Goal: Task Accomplishment & Management: Use online tool/utility

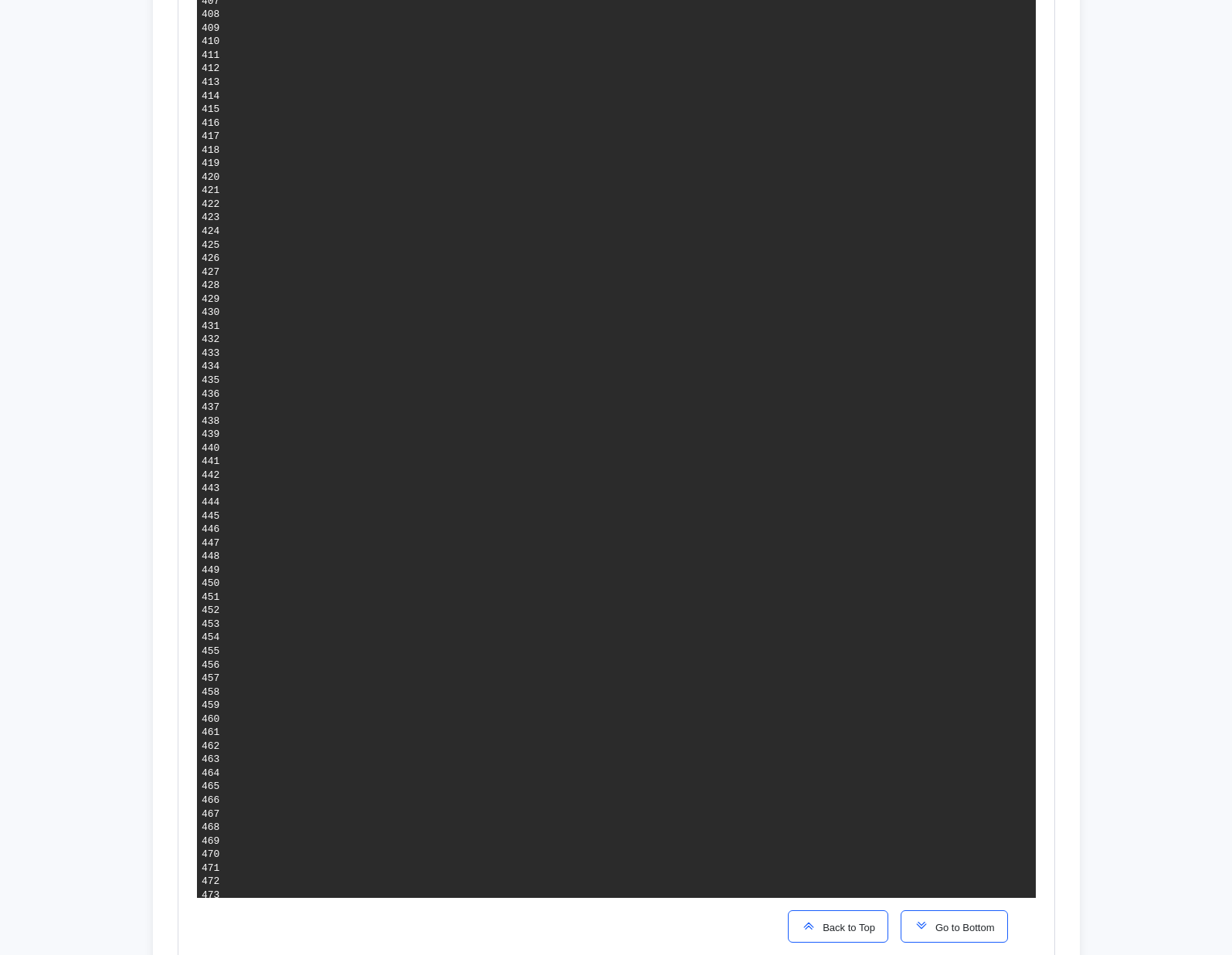
scroll to position [6007, 0]
copy span "b31c621b2aeffd068b48df1c608045766f15cc1a"
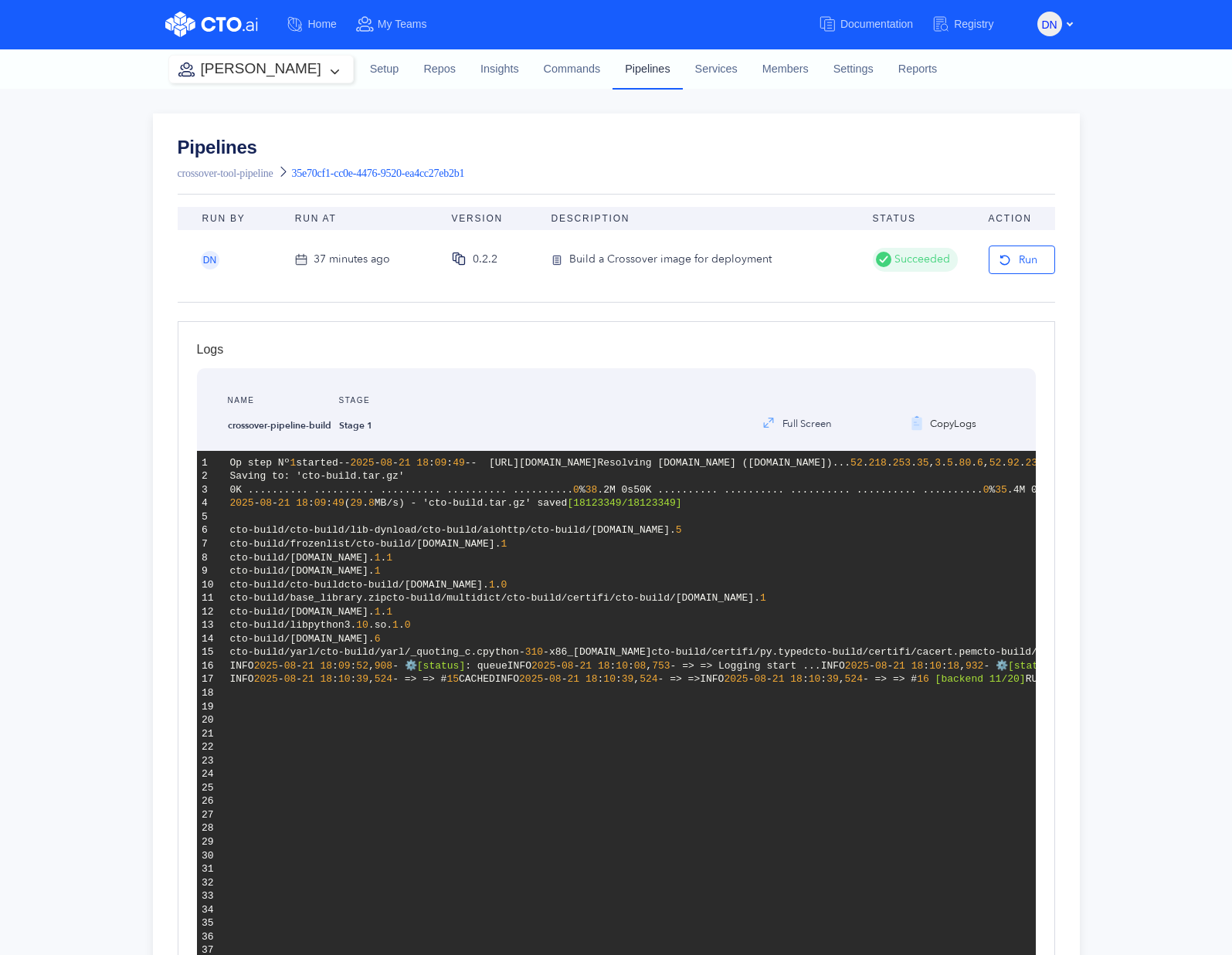
click at [615, 61] on link "Pipelines" at bounding box center [647, 69] width 69 height 40
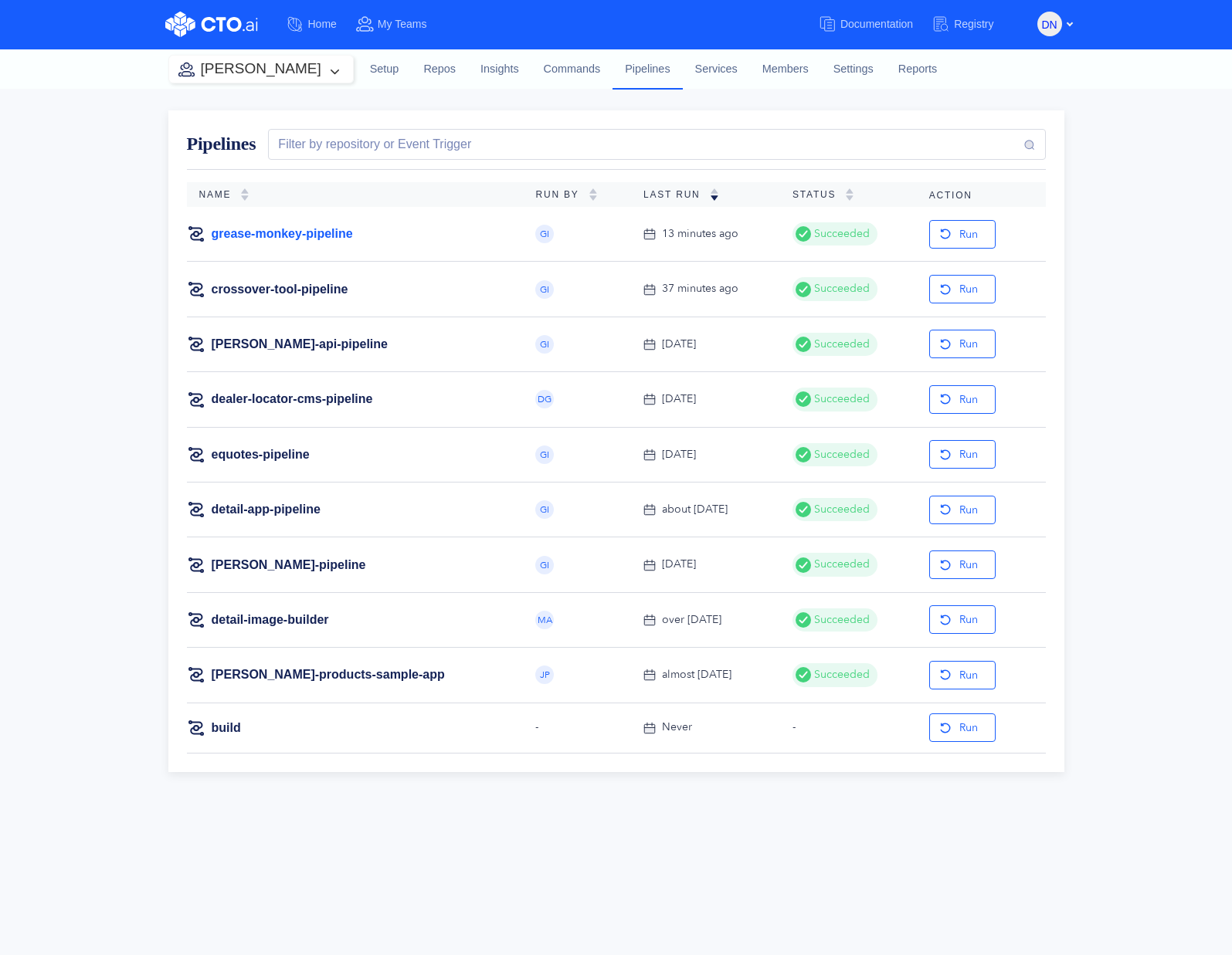
click at [309, 227] on link "grease-monkey-pipeline" at bounding box center [281, 234] width 141 height 17
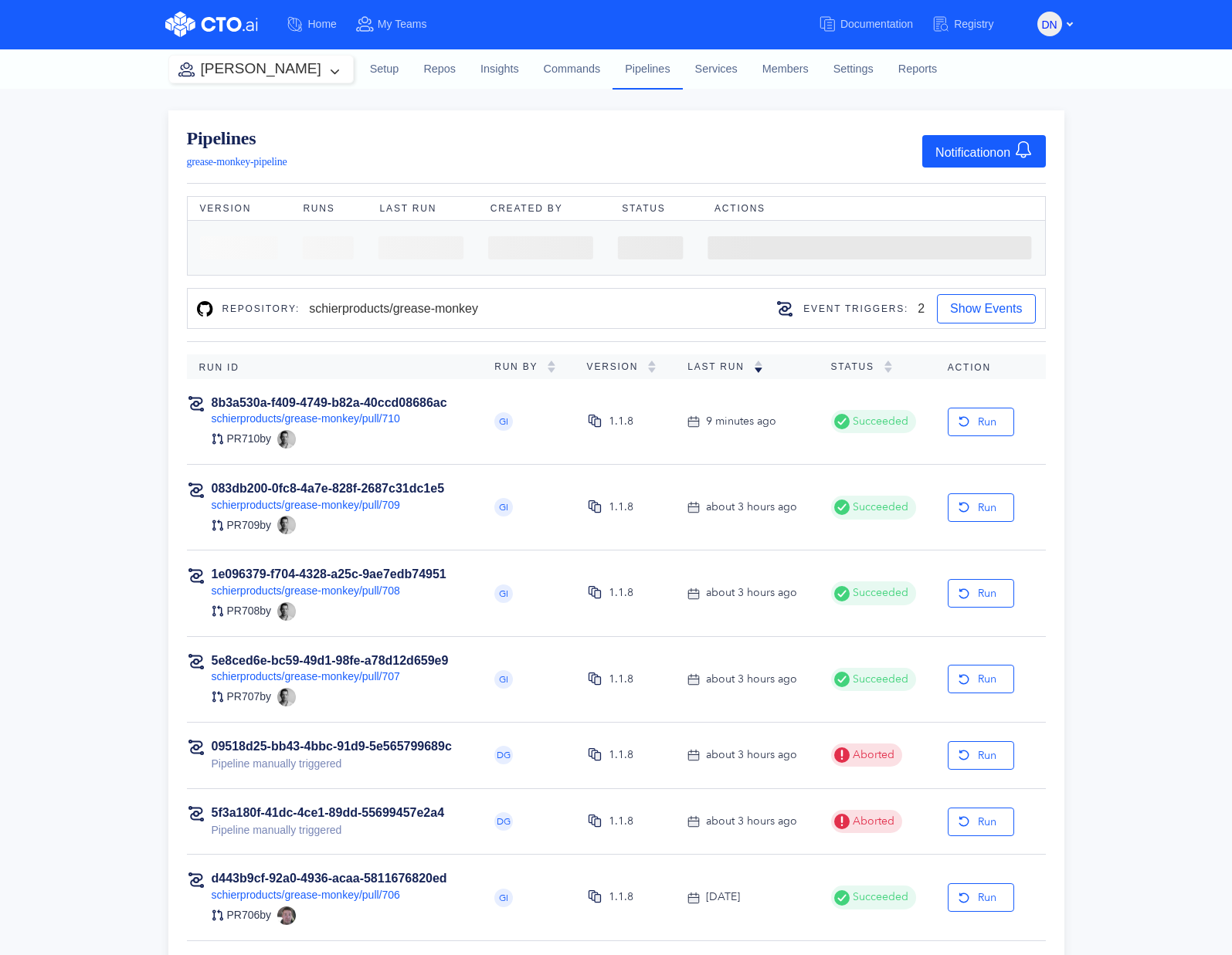
click at [399, 359] on th "Run ID" at bounding box center [334, 366] width 296 height 24
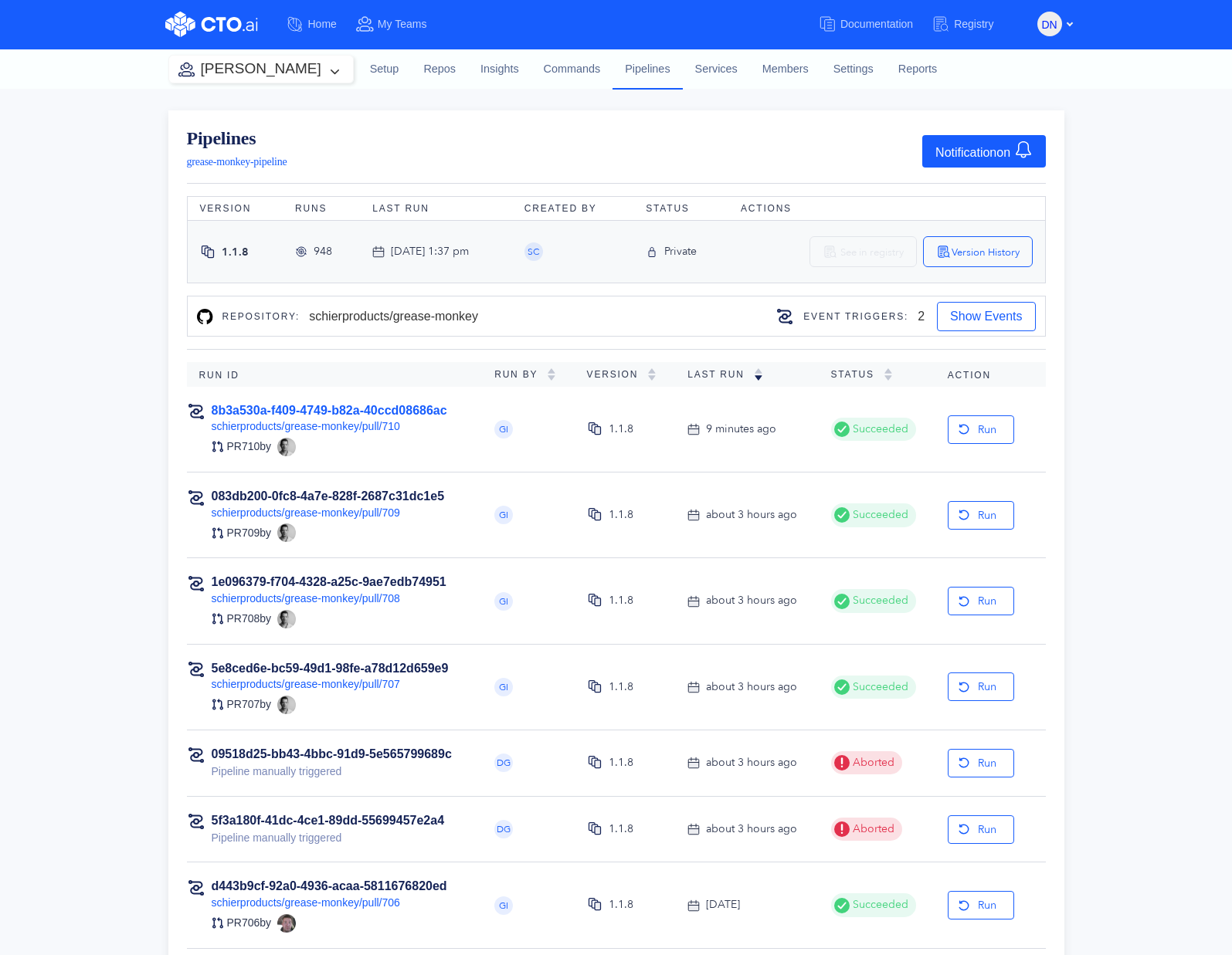
click at [410, 403] on link "8b3a530a-f409-4749-b82a-40ccd08686ac" at bounding box center [329, 410] width 236 height 13
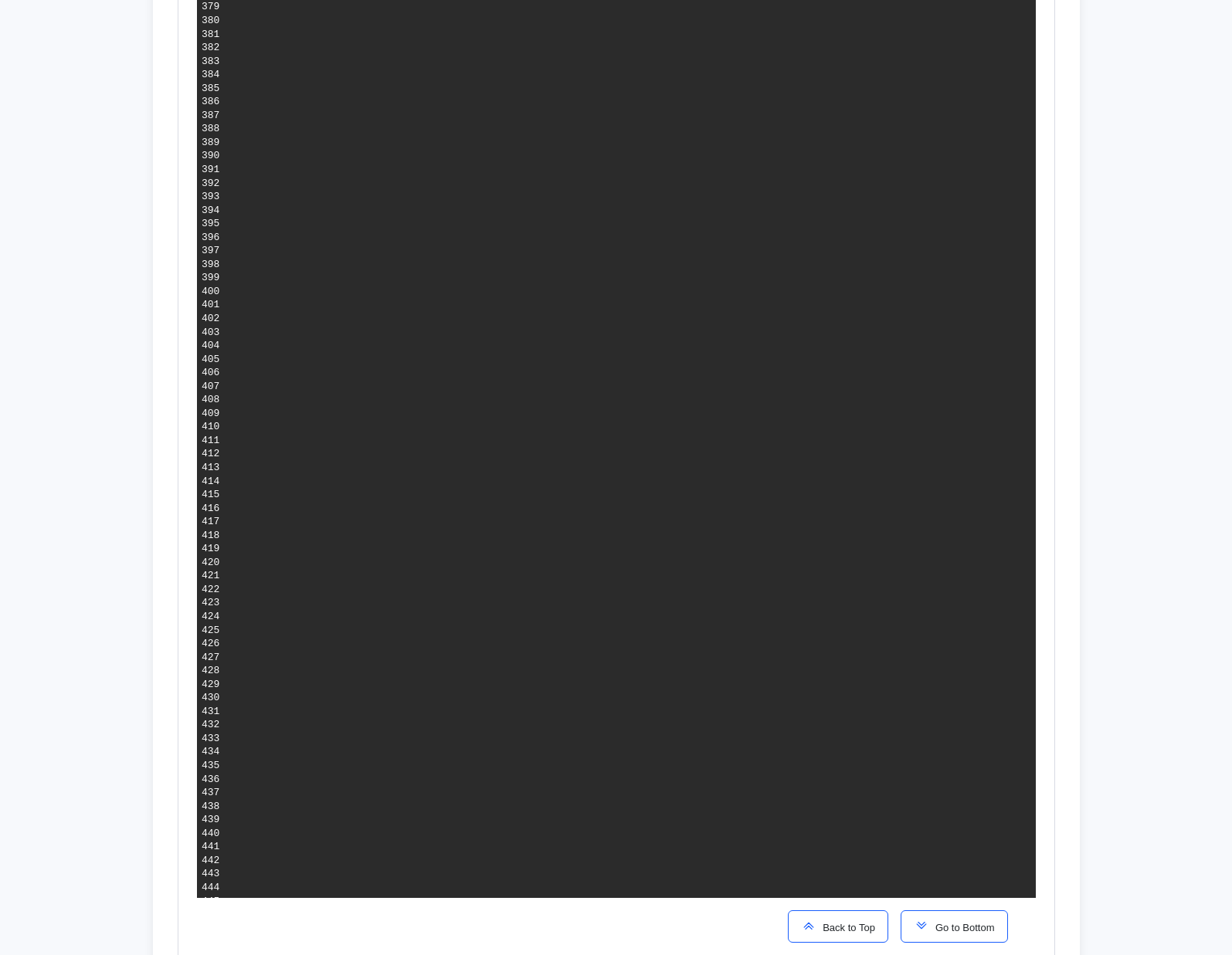
scroll to position [5937, 0]
copy span "16e224ed95d452c28b0e6b1fcb761a11c72aea15"
